Goal: Information Seeking & Learning: Learn about a topic

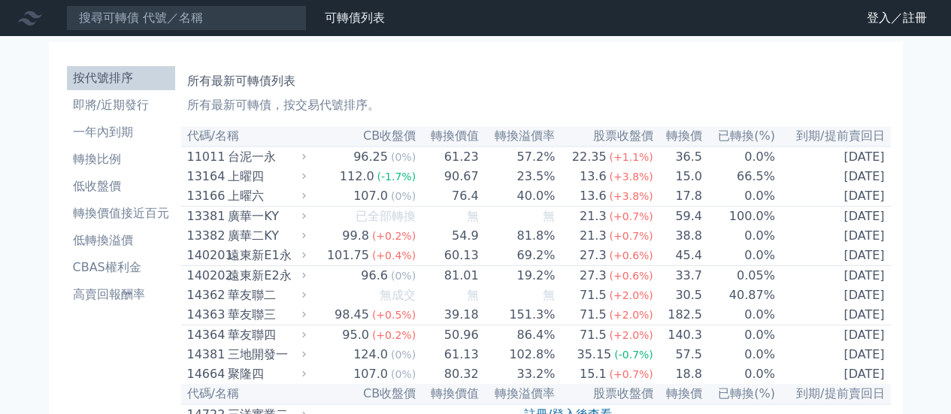
click at [884, 27] on link "登入／註冊" at bounding box center [897, 18] width 84 height 24
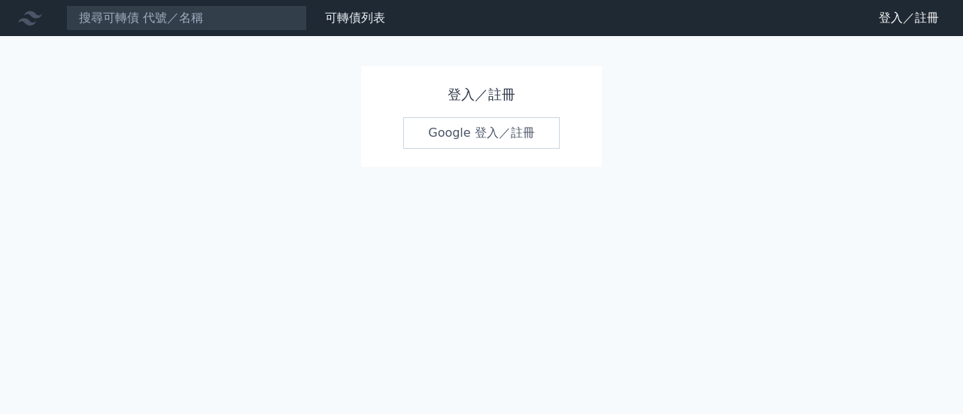
click at [499, 133] on link "Google 登入／註冊" at bounding box center [481, 133] width 156 height 32
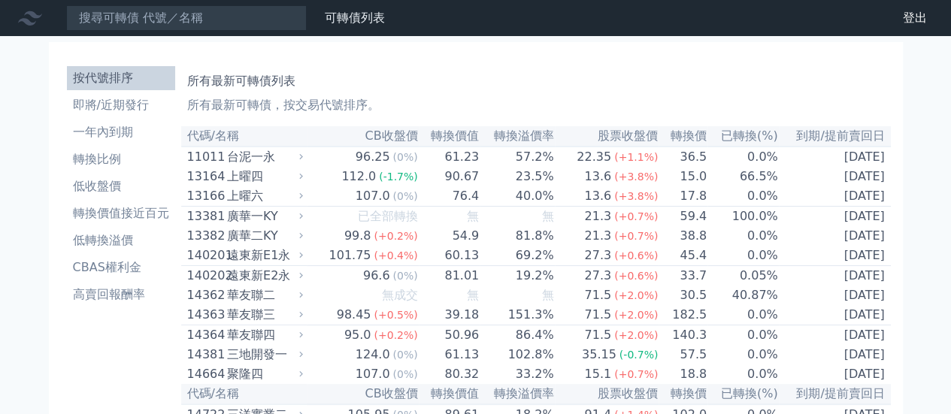
scroll to position [2080, 0]
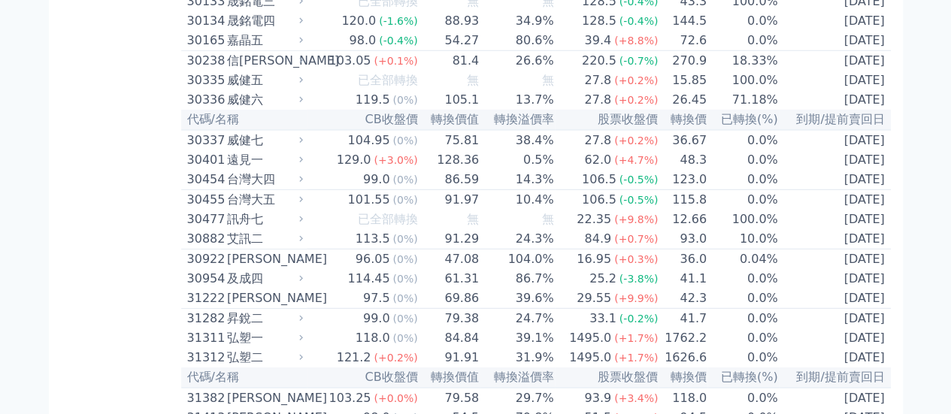
click at [770, 71] on td "18.33%" at bounding box center [743, 61] width 71 height 20
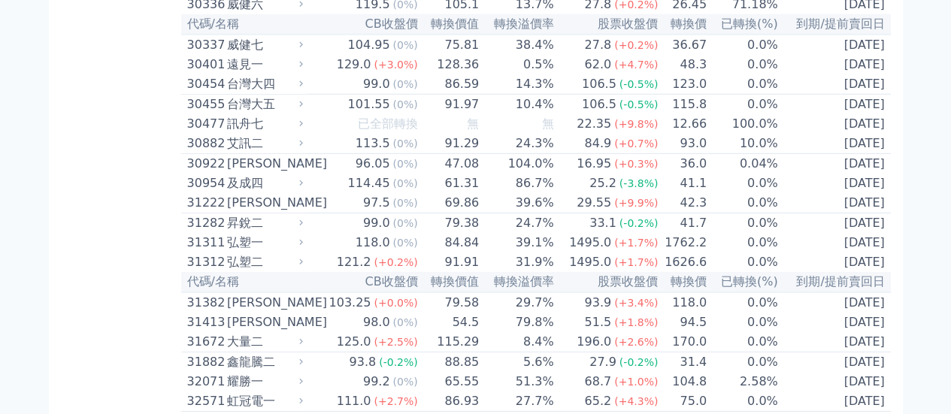
scroll to position [2156, 0]
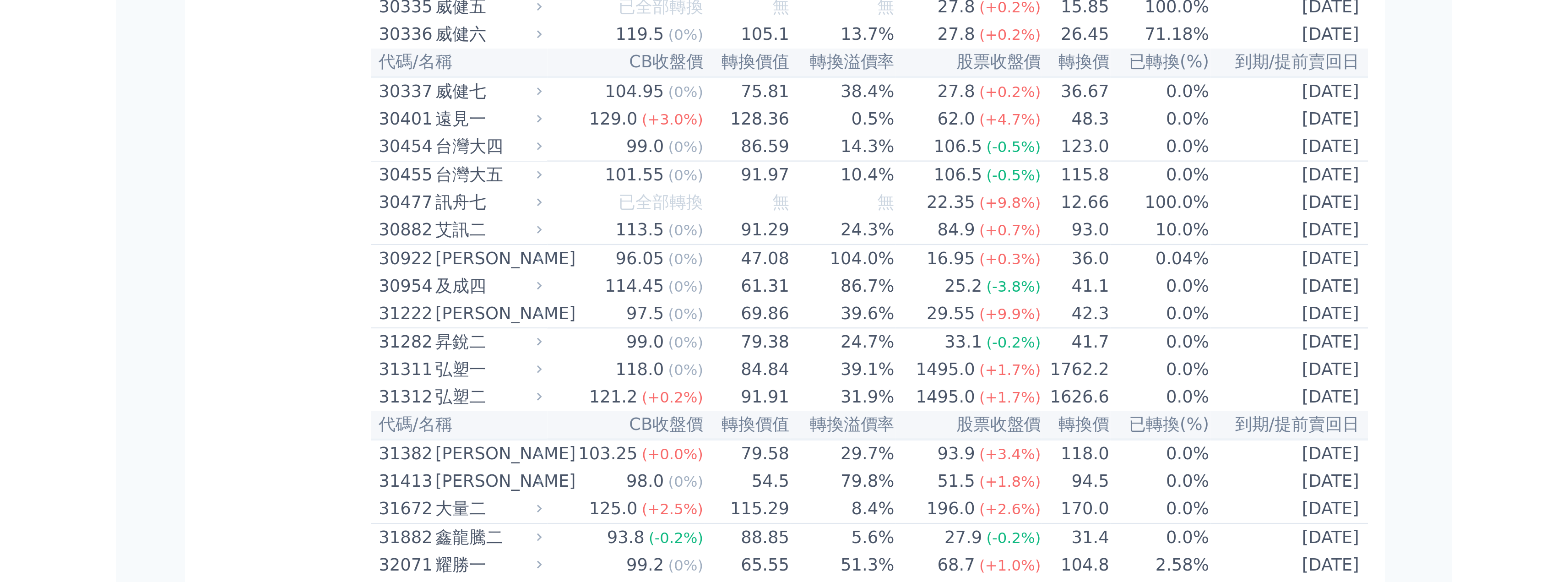
scroll to position [1313, 0]
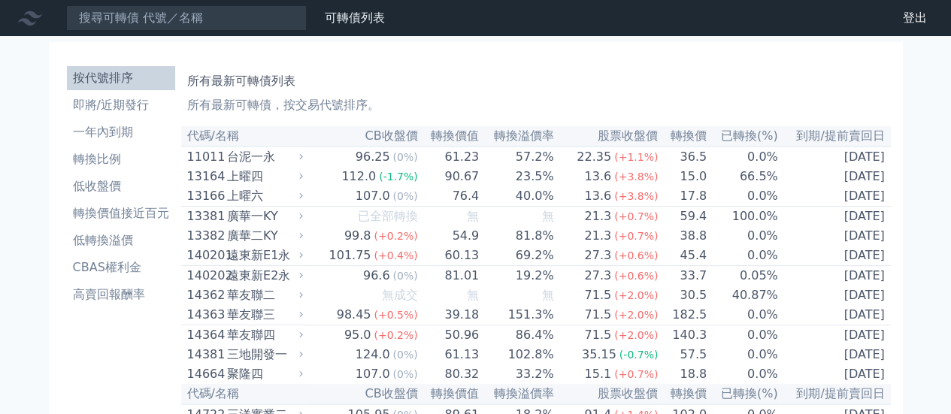
click at [659, 180] on td "15.0" at bounding box center [683, 177] width 49 height 20
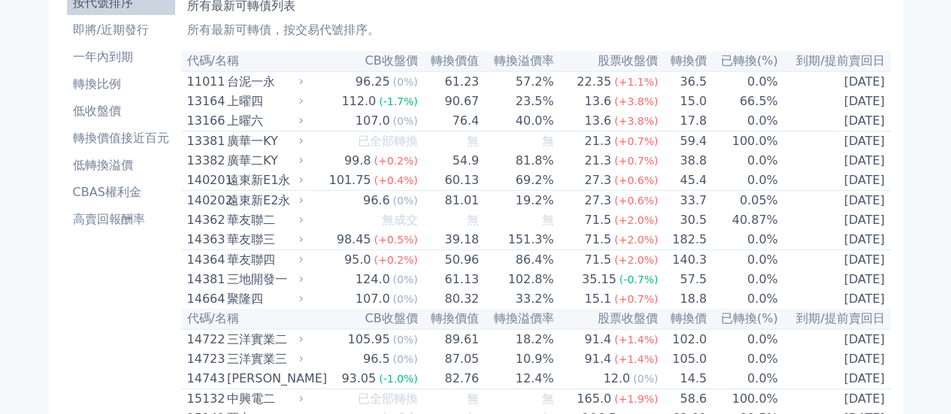
click at [514, 104] on td "23.5%" at bounding box center [517, 102] width 74 height 20
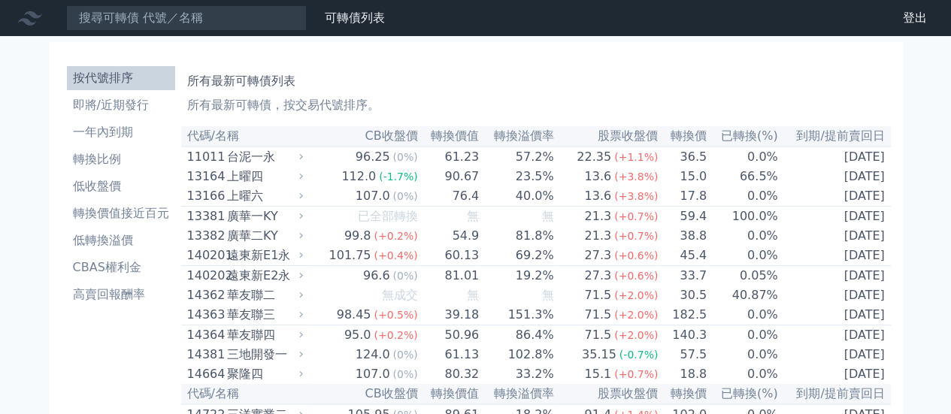
click at [402, 202] on span "(0%)" at bounding box center [405, 196] width 25 height 12
click at [250, 205] on div "上曜六" at bounding box center [263, 196] width 73 height 18
click at [236, 238] on div "廣華二KY" at bounding box center [263, 236] width 73 height 18
drag, startPoint x: 252, startPoint y: 226, endPoint x: 298, endPoint y: 30, distance: 200.9
click at [254, 222] on div "廣華一KY" at bounding box center [263, 217] width 73 height 18
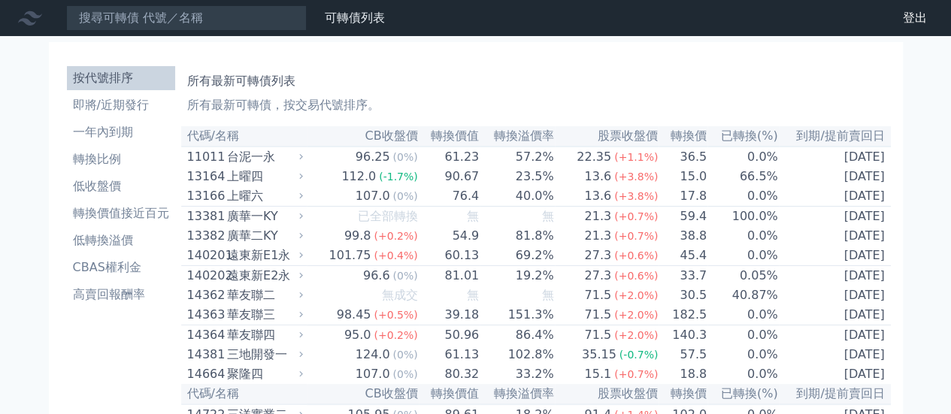
click at [253, 182] on div "上曜四" at bounding box center [263, 177] width 73 height 18
click at [256, 178] on div "上曜四" at bounding box center [263, 177] width 73 height 18
click at [256, 201] on div "上曜六" at bounding box center [263, 196] width 73 height 18
click at [562, 181] on td "13.6 (+3.8%)" at bounding box center [607, 177] width 105 height 20
click at [548, 175] on td "23.5%" at bounding box center [517, 177] width 74 height 20
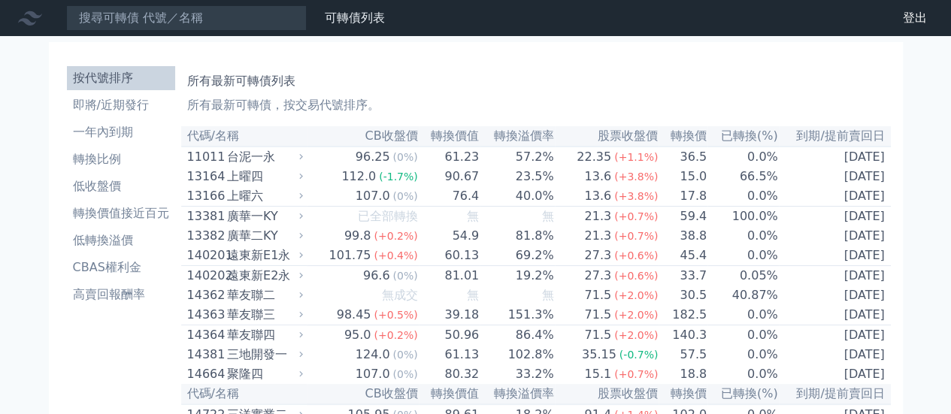
click at [542, 174] on td "23.5%" at bounding box center [517, 177] width 74 height 20
click at [539, 174] on td "23.5%" at bounding box center [517, 177] width 74 height 20
click at [451, 185] on td "90.67" at bounding box center [450, 177] width 62 height 20
click at [448, 185] on td "90.67" at bounding box center [450, 177] width 62 height 20
click at [445, 184] on td "90.67" at bounding box center [450, 177] width 62 height 20
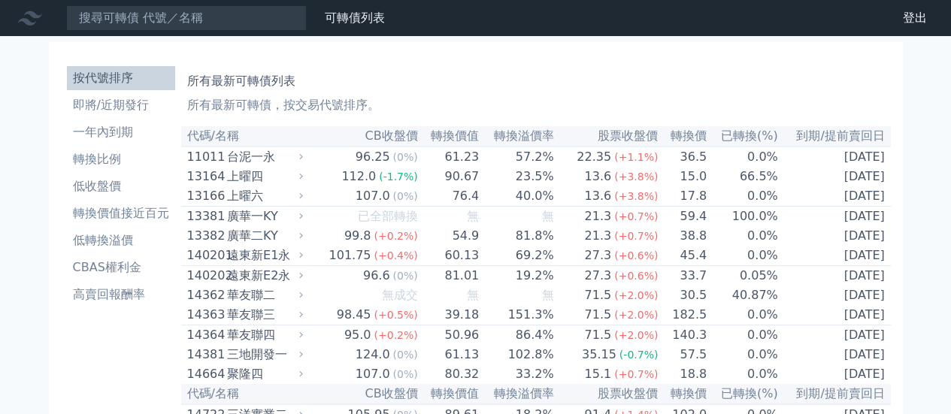
click at [0, 0] on link "財務數據" at bounding box center [0, 0] width 0 height 0
click at [250, 163] on div "台泥一永" at bounding box center [263, 157] width 73 height 18
click at [249, 174] on div "上曜四" at bounding box center [263, 177] width 73 height 18
click at [247, 186] on div "上曜四" at bounding box center [263, 177] width 73 height 18
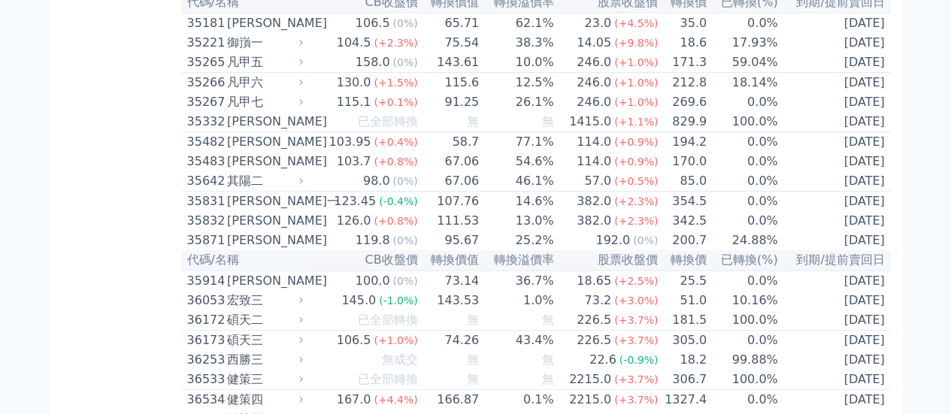
scroll to position [5785, 0]
